Goal: Transaction & Acquisition: Subscribe to service/newsletter

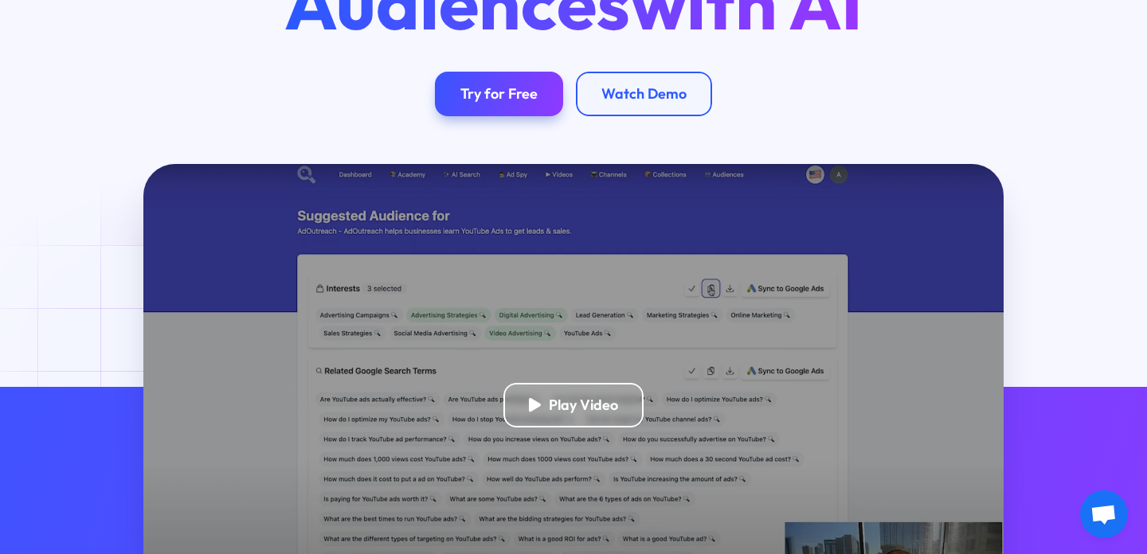
scroll to position [242, 0]
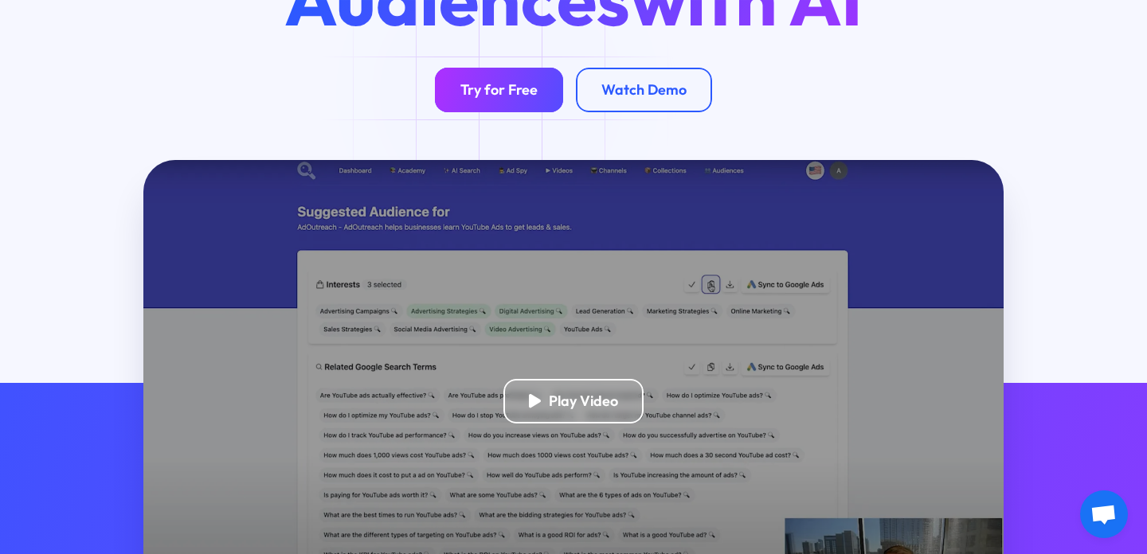
click at [498, 93] on div "Try for Free" at bounding box center [498, 90] width 77 height 18
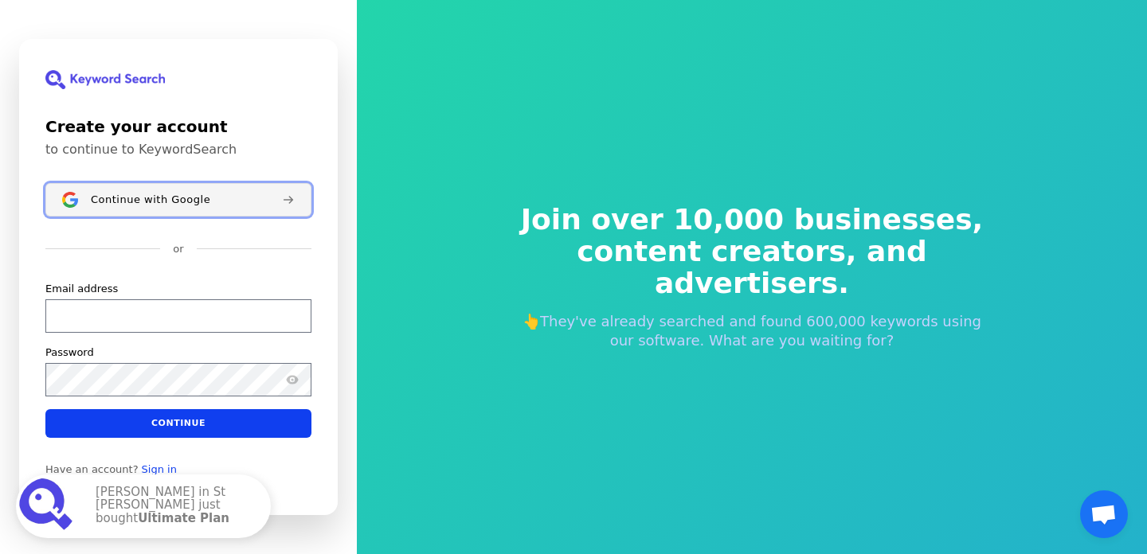
click at [268, 196] on div "Continue with Google" at bounding box center [180, 200] width 178 height 13
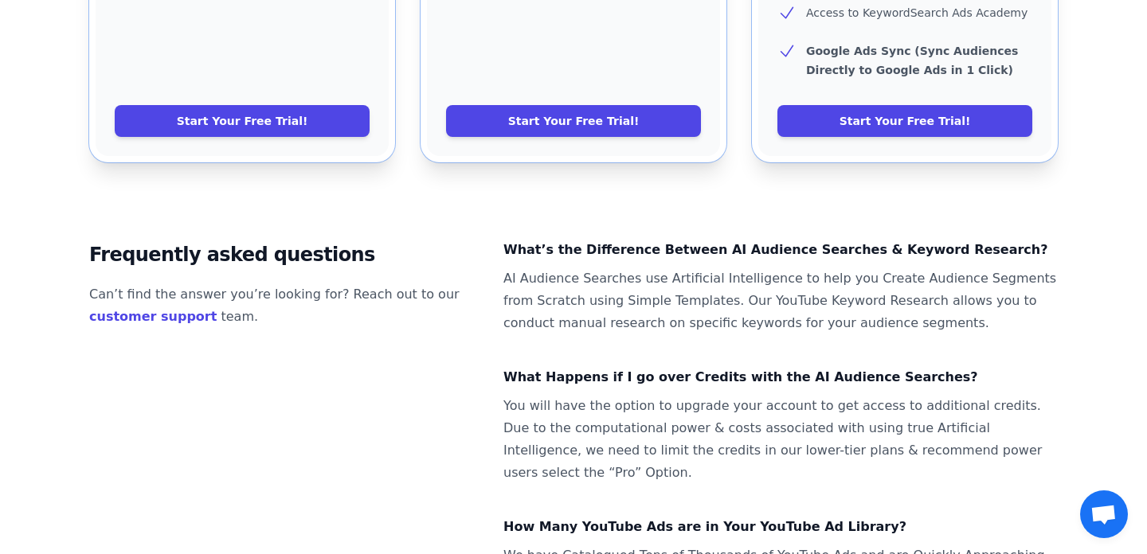
scroll to position [989, 0]
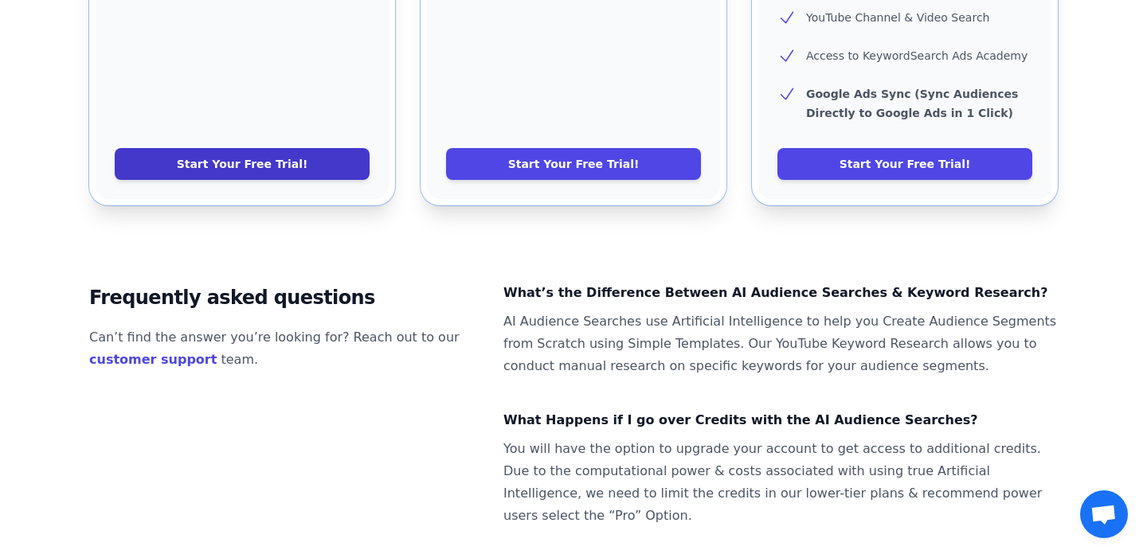
click at [298, 148] on link "Start Your Free Trial!" at bounding box center [242, 164] width 255 height 32
